Goal: Task Accomplishment & Management: Complete application form

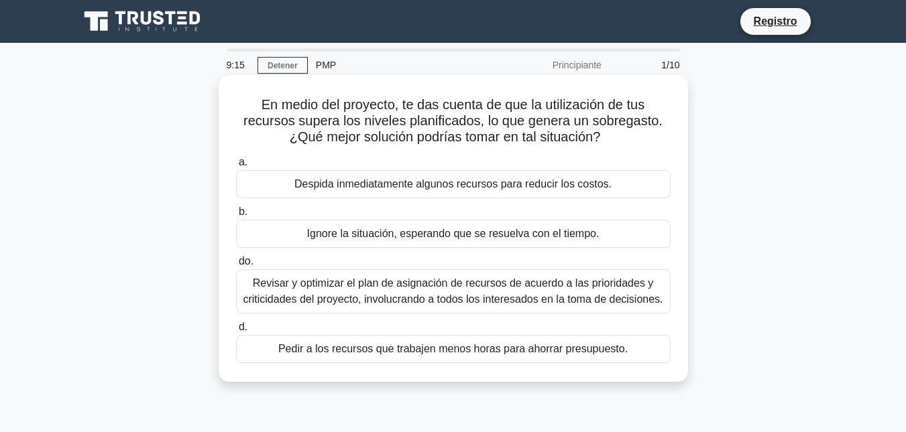
click at [440, 295] on font "Revisar y optimizar el plan de asignación de recursos de acuerdo a las priorida…" at bounding box center [453, 291] width 420 height 27
click at [236, 266] on input "do. [PERSON_NAME] y optimizar el plan de asignación de recursos de acuerdo a la…" at bounding box center [236, 261] width 0 height 9
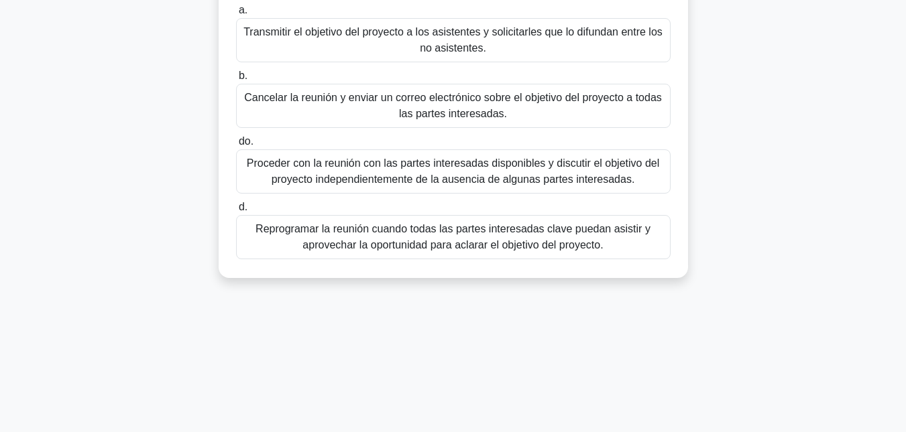
scroll to position [175, 0]
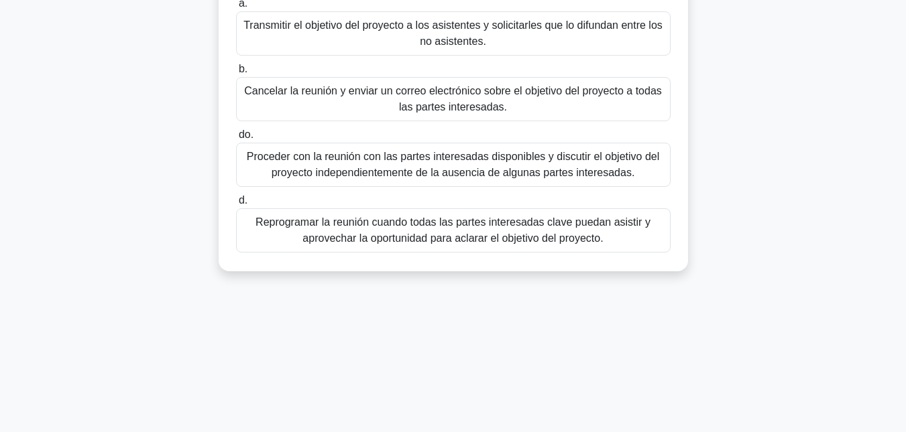
click at [461, 231] on font "Reprogramar la reunión cuando todas las partes interesadas clave puedan asistir…" at bounding box center [453, 231] width 422 height 32
click at [236, 205] on input "d. Reprogramar la reunión cuando todas las partes interesadas clave puedan asis…" at bounding box center [236, 200] width 0 height 9
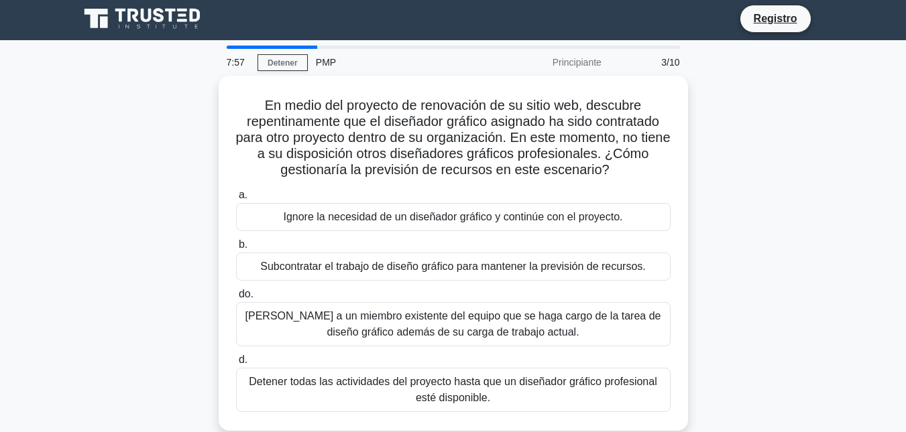
scroll to position [0, 0]
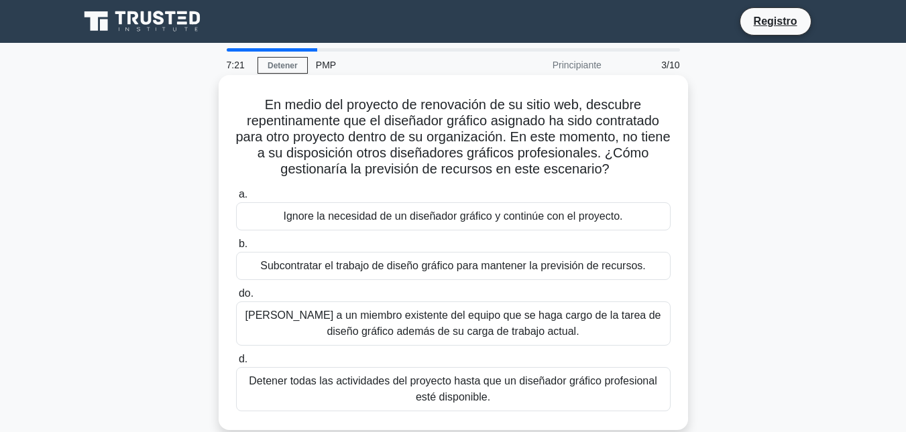
click at [467, 265] on font "Subcontratar el trabajo de diseño gráfico para mantener la previsión de recurso…" at bounding box center [453, 265] width 386 height 11
click at [236, 249] on input "b. Subcontratar el trabajo de diseño gráfico para mantener la previsión de recu…" at bounding box center [236, 244] width 0 height 9
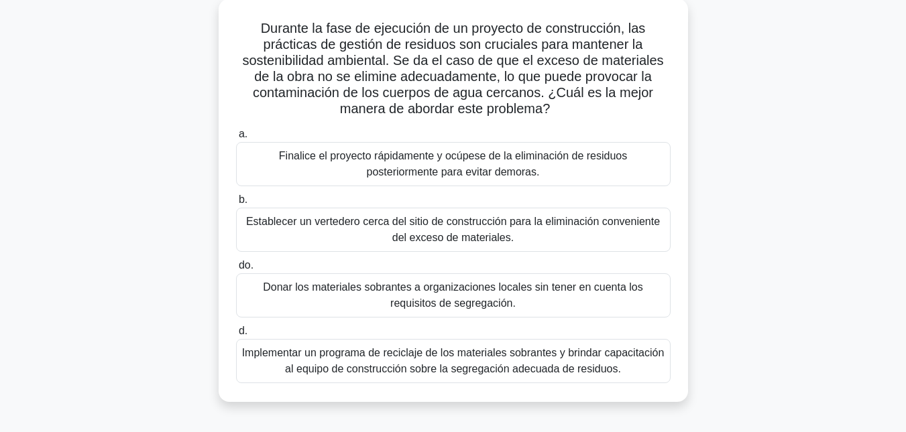
scroll to position [83, 0]
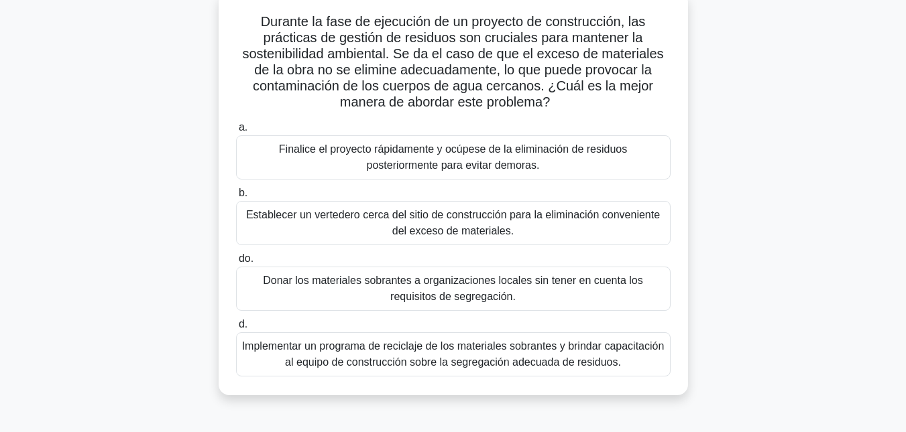
click at [459, 355] on font "Implementar un programa de reciclaje de los materiales sobrantes y brindar capa…" at bounding box center [453, 355] width 422 height 32
click at [236, 329] on input "d. Implementar un programa de reciclaje de los materiales sobrantes y brindar c…" at bounding box center [236, 324] width 0 height 9
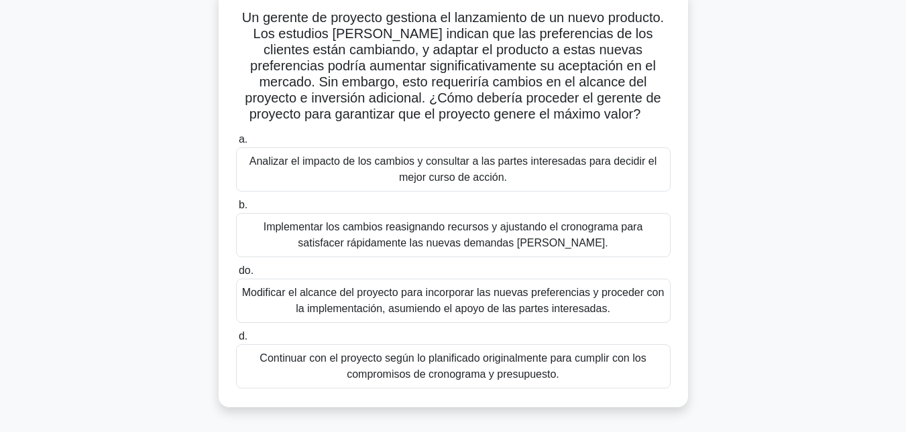
scroll to position [89, 0]
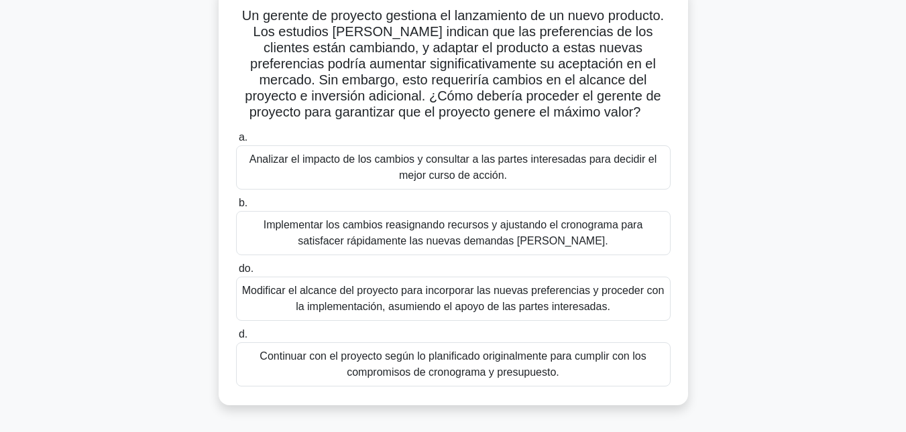
click at [456, 172] on font "Analizar el impacto de los cambios y consultar a las partes interesadas para de…" at bounding box center [452, 167] width 407 height 27
click at [236, 142] on input "a. Analizar el impacto de los cambios y consultar a las partes interesadas para…" at bounding box center [236, 137] width 0 height 9
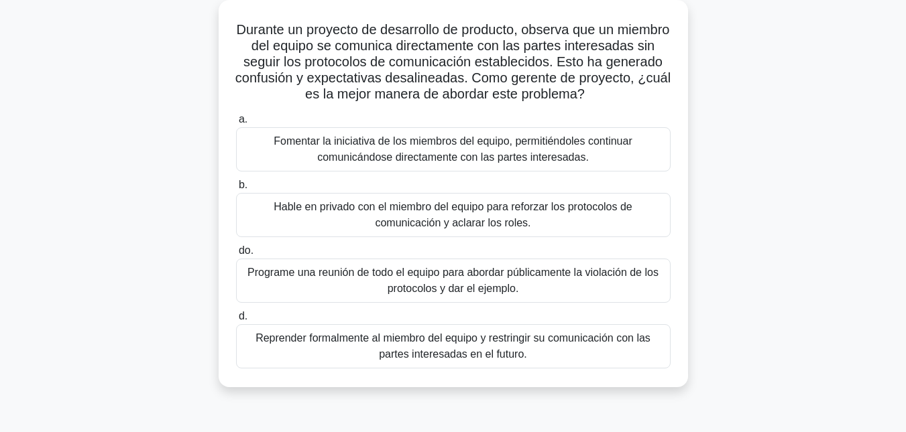
scroll to position [86, 0]
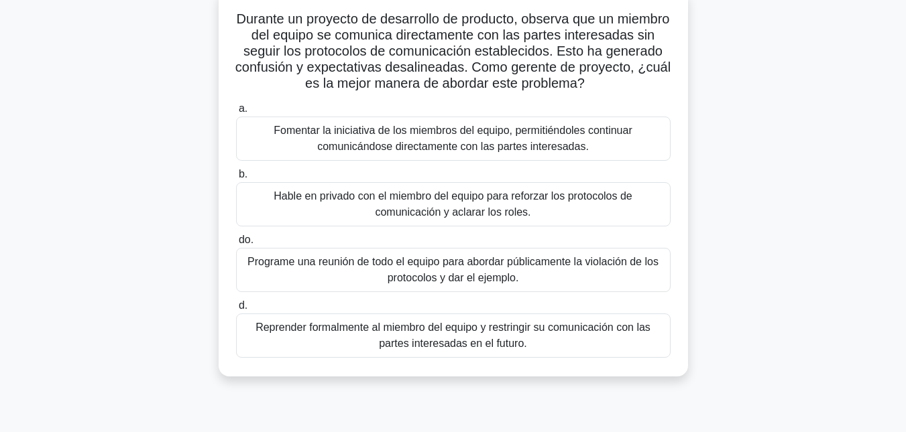
click at [483, 202] on font "Hable en privado con el miembro del equipo para reforzar los protocolos de comu…" at bounding box center [453, 203] width 359 height 27
click at [236, 179] on input "b. Hable en privado con el miembro del equipo para reforzar los protocolos de c…" at bounding box center [236, 174] width 0 height 9
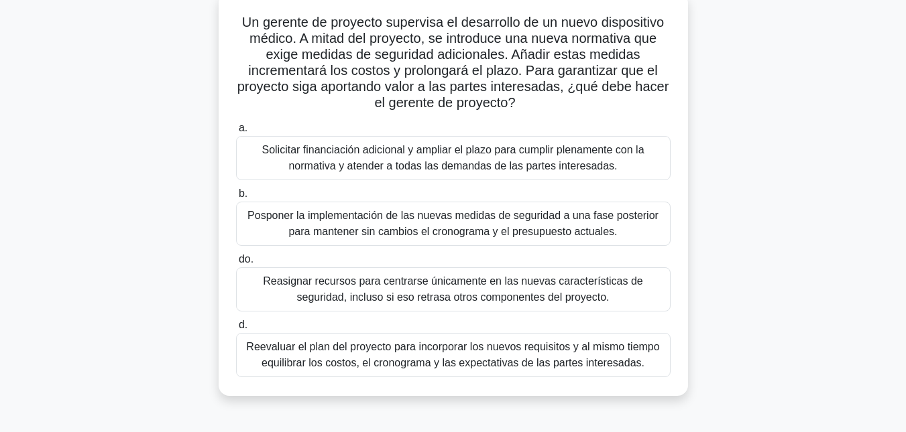
scroll to position [80, 0]
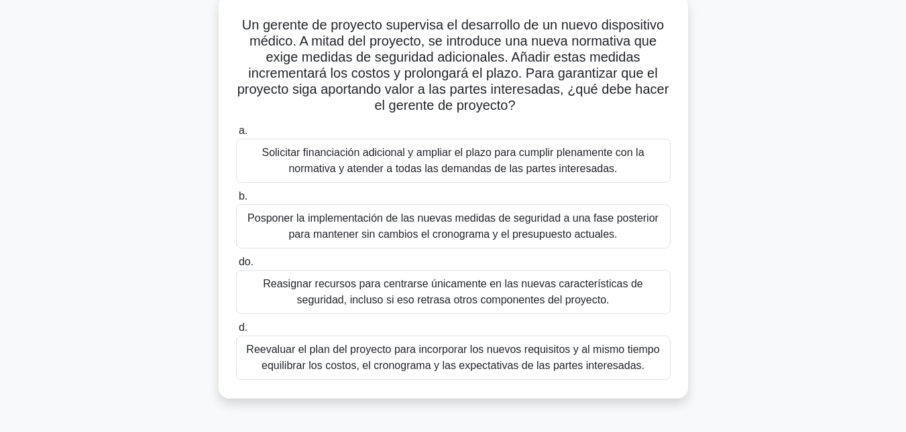
click at [544, 353] on font "Reevaluar el plan del proyecto para incorporar los nuevos requisitos y al mismo…" at bounding box center [452, 357] width 413 height 27
click at [236, 333] on input "d. Reevaluar el plan del proyecto para incorporar los nuevos requisitos y al mi…" at bounding box center [236, 328] width 0 height 9
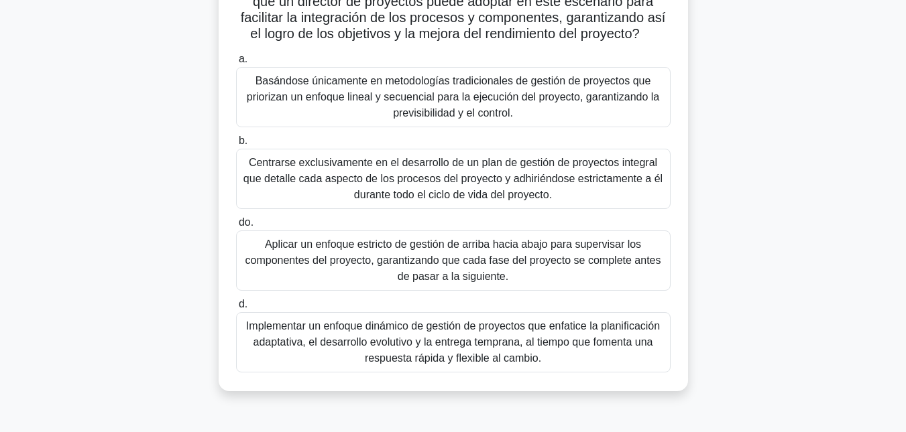
scroll to position [292, 0]
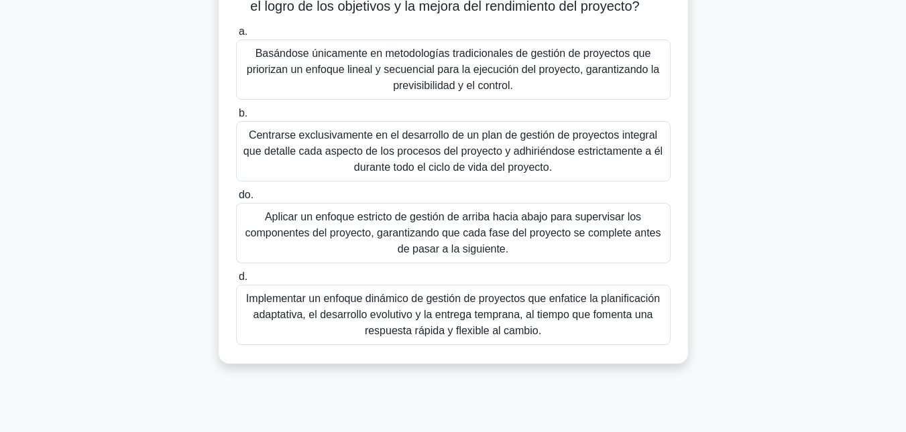
click at [475, 328] on font "Implementar un enfoque dinámico de gestión de proyectos que enfatice la planifi…" at bounding box center [453, 315] width 414 height 44
click at [236, 282] on input "d. Implementar un enfoque dinámico de gestión de proyectos que enfatice la plan…" at bounding box center [236, 277] width 0 height 9
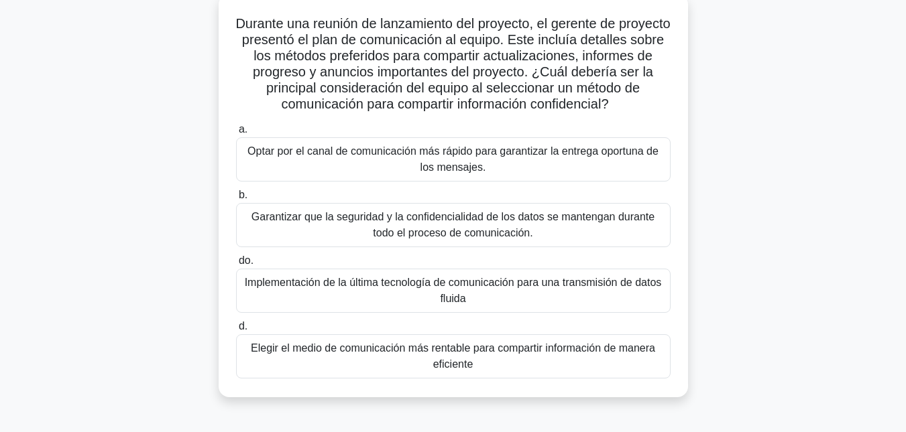
scroll to position [88, 0]
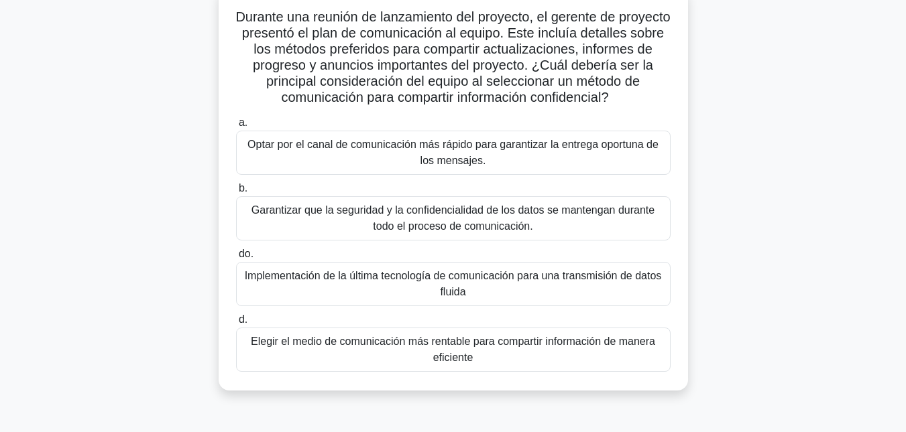
click at [551, 215] on font "Garantizar que la seguridad y la confidencialidad de los datos se mantengan dur…" at bounding box center [452, 217] width 403 height 27
click at [236, 193] on input "b. Garantizar que la seguridad y la confidencialidad de los datos se mantengan …" at bounding box center [236, 188] width 0 height 9
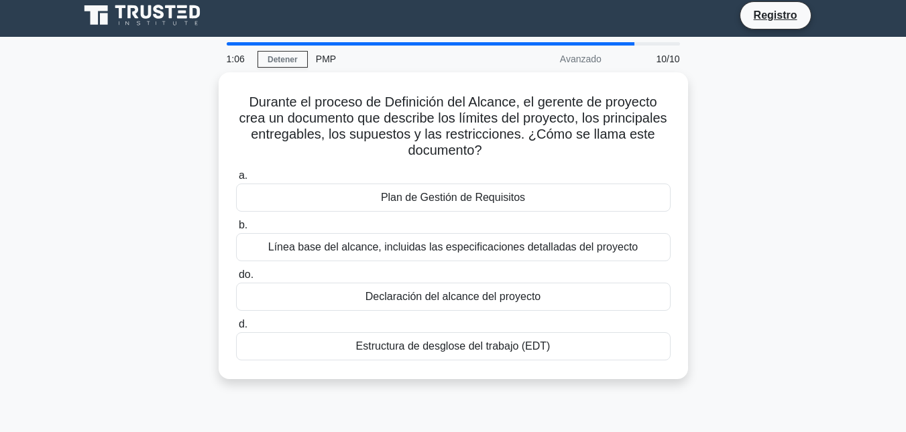
scroll to position [0, 0]
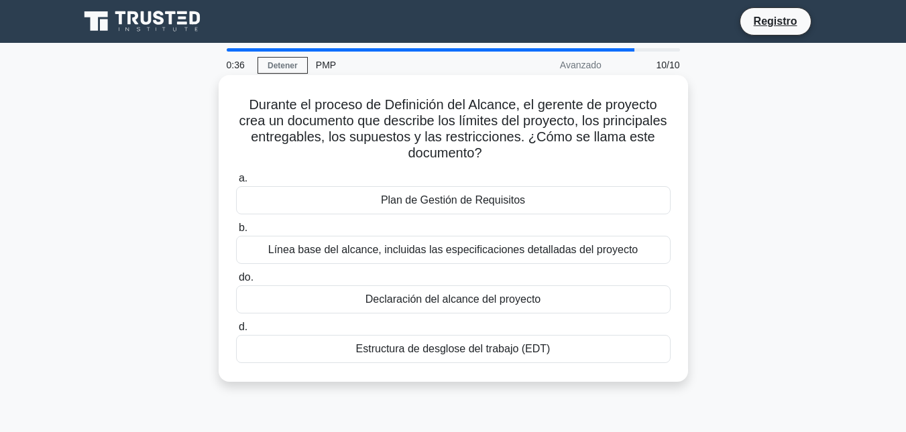
click at [474, 299] on font "Declaración del alcance del proyecto" at bounding box center [452, 299] width 175 height 11
click at [236, 282] on input "do. Declaración del alcance del proyecto" at bounding box center [236, 278] width 0 height 9
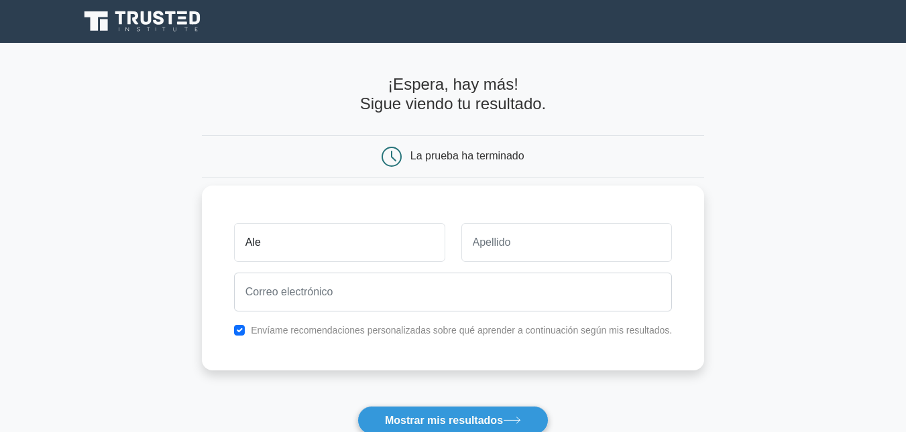
type input "Ale"
click at [556, 243] on input "text" at bounding box center [566, 242] width 211 height 39
type input "Estayno"
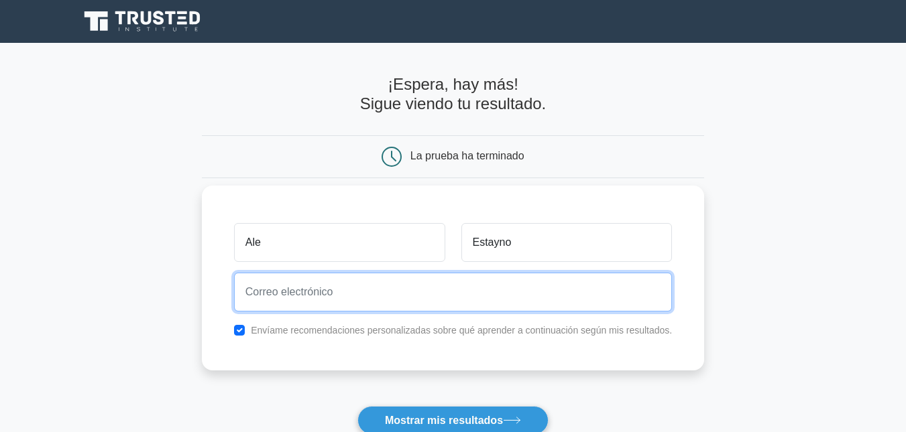
click at [408, 294] on input "email" at bounding box center [453, 292] width 438 height 39
type input "[EMAIL_ADDRESS][DOMAIN_NAME]"
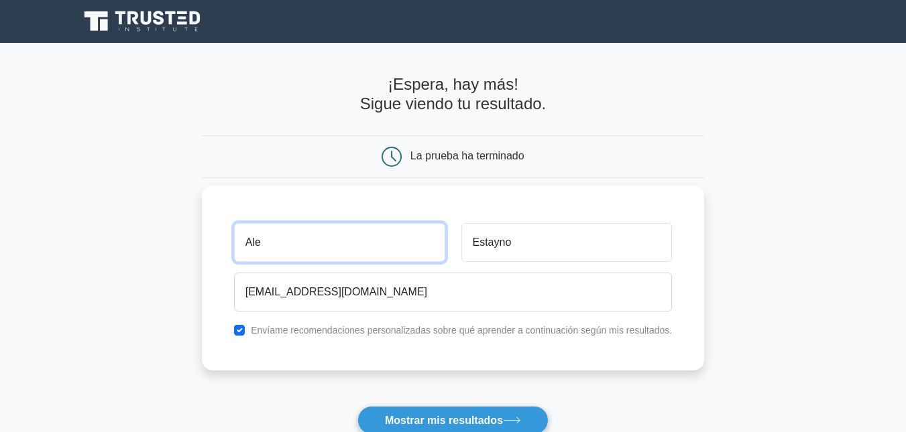
click at [286, 245] on input "Ale" at bounding box center [339, 242] width 211 height 39
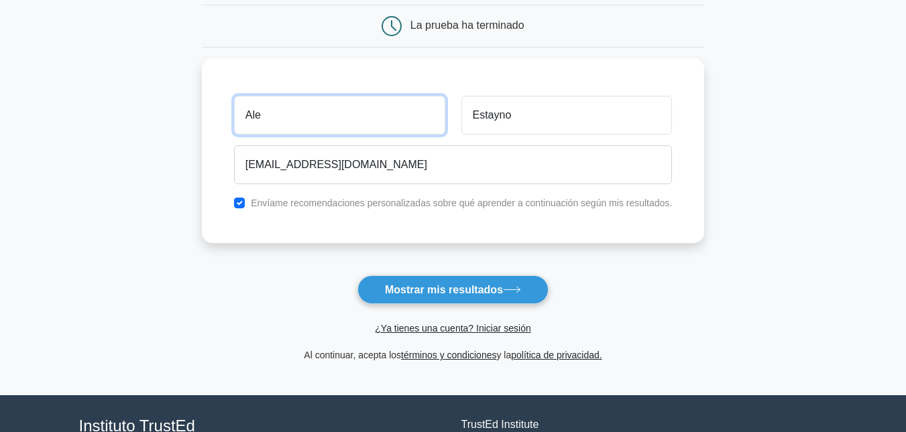
scroll to position [129, 0]
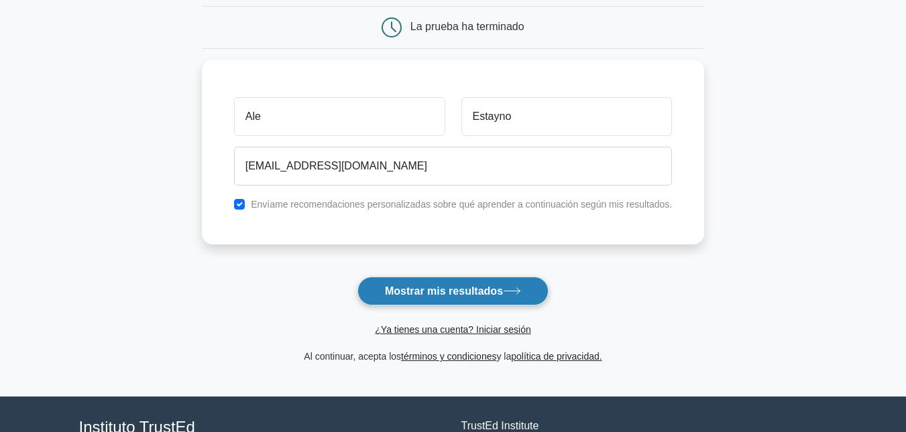
click at [479, 297] on font "Mostrar mis resultados" at bounding box center [444, 291] width 118 height 11
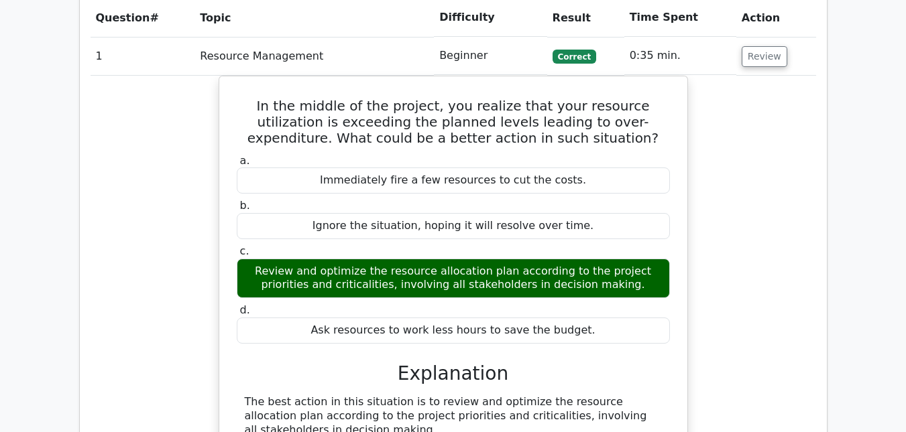
scroll to position [1268, 0]
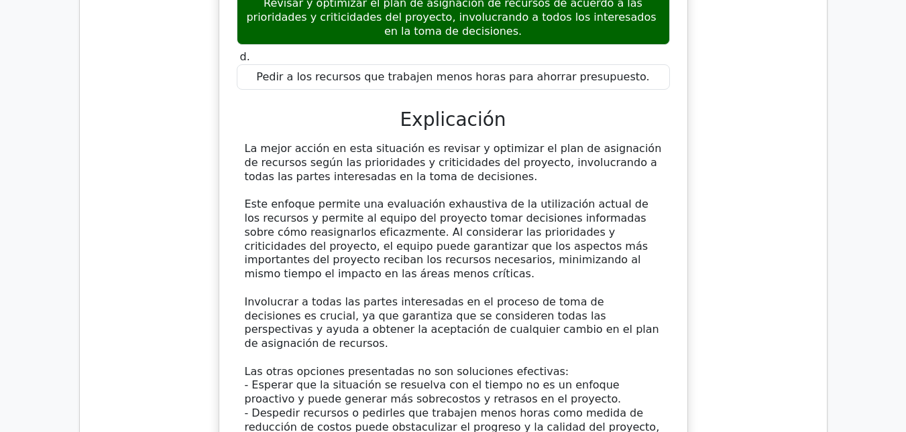
scroll to position [1537, 0]
